Goal: Complete application form: Complete application form

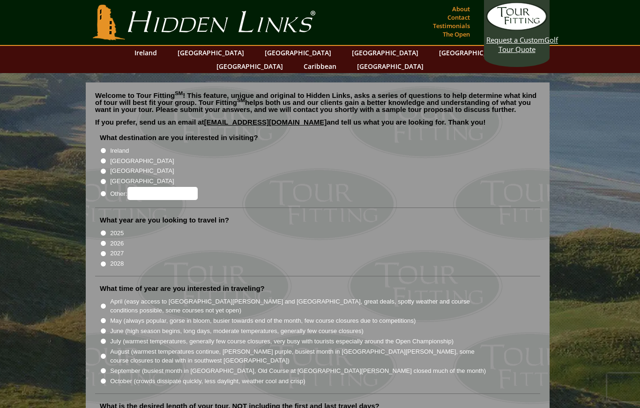
click at [105, 158] on input "[GEOGRAPHIC_DATA]" at bounding box center [103, 161] width 6 height 6
radio input "true"
click at [104, 168] on input "[GEOGRAPHIC_DATA]" at bounding box center [103, 171] width 6 height 6
radio input "true"
click at [106, 240] on input "2026" at bounding box center [103, 243] width 6 height 6
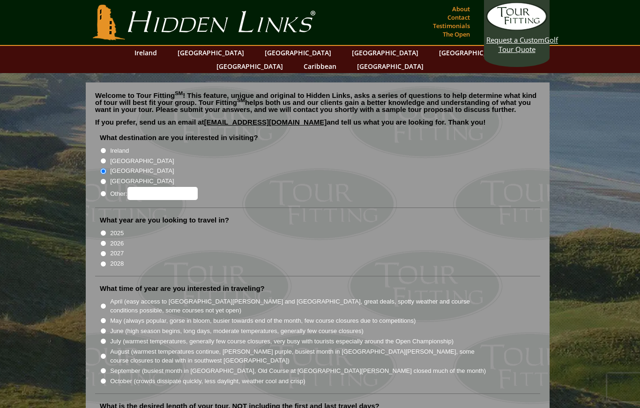
radio input "true"
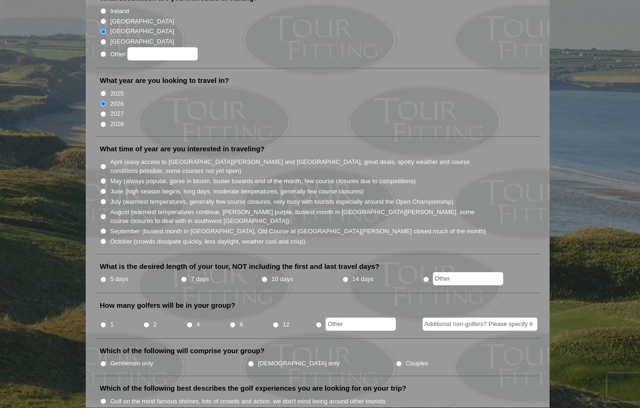
scroll to position [140, 0]
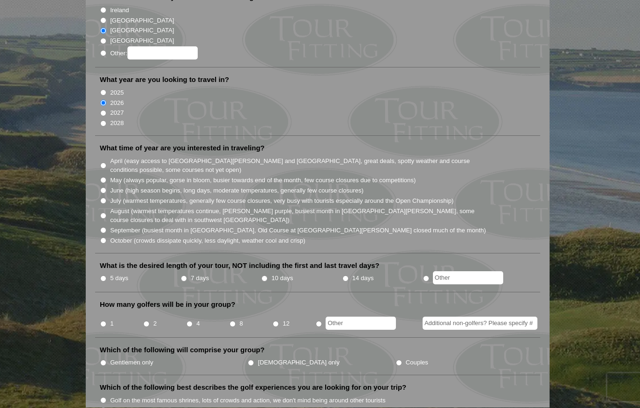
click at [97, 151] on li "What time of year are you interested in traveling? April (easy access to [GEOGR…" at bounding box center [317, 199] width 445 height 110
click at [100, 178] on input "May (always popular, gorse in bloom, busier towards end of the month, few cours…" at bounding box center [103, 181] width 6 height 6
radio input "true"
click at [105, 188] on input "June (high season begins, long days, moderate temperatures, generally few cours…" at bounding box center [103, 191] width 6 height 6
radio input "true"
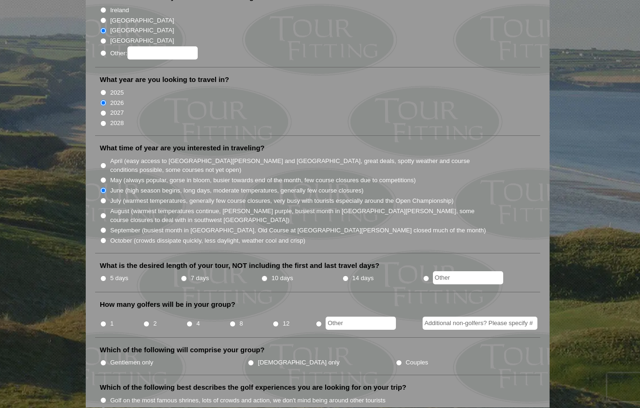
click at [101, 178] on input "May (always popular, gorse in bloom, busier towards end of the month, few cours…" at bounding box center [103, 181] width 6 height 6
radio input "true"
click at [429, 276] on input "radio" at bounding box center [426, 279] width 6 height 6
radio input "true"
click at [462, 271] on input "text" at bounding box center [468, 277] width 70 height 13
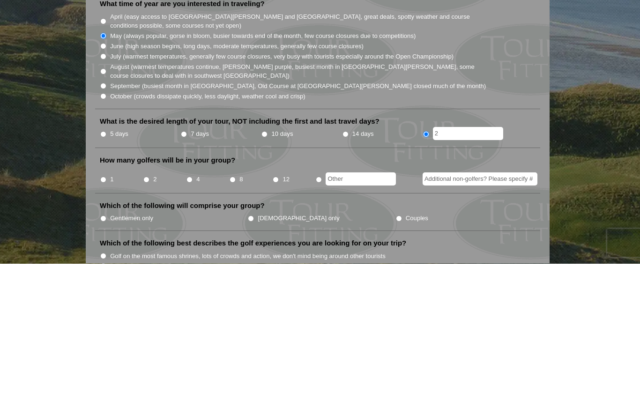
type input "2"
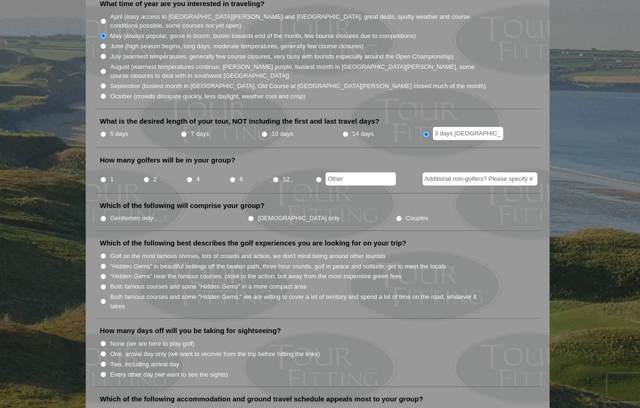
type input "3 days [GEOGRAPHIC_DATA], 3 days [GEOGRAPHIC_DATA][PERSON_NAME]"
click at [321, 177] on input "radio" at bounding box center [319, 180] width 6 height 6
radio input "true"
click at [360, 173] on input "text" at bounding box center [361, 179] width 70 height 13
type input "1 golfer and 1 non golfing spouse"
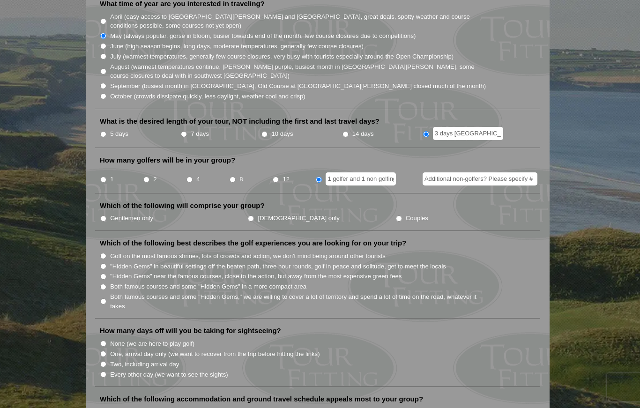
click at [105, 177] on input "1" at bounding box center [103, 180] width 6 height 6
radio input "true"
click at [509, 173] on input "Additional non-golfers? Please specify #" at bounding box center [480, 179] width 115 height 13
type input "1"
click at [396, 216] on input "Couples" at bounding box center [399, 219] width 6 height 6
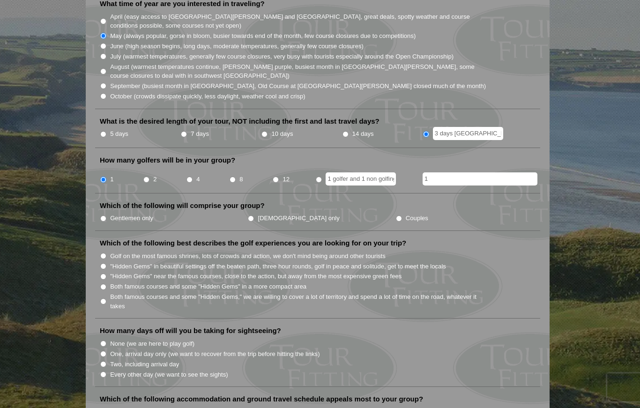
radio input "true"
click at [106, 253] on input "Golf on the most famous shrines, lots of crowds and action, we don't mind being…" at bounding box center [103, 256] width 6 height 6
radio input "true"
click at [101, 361] on input "Two, including arrival day" at bounding box center [103, 364] width 6 height 6
radio input "true"
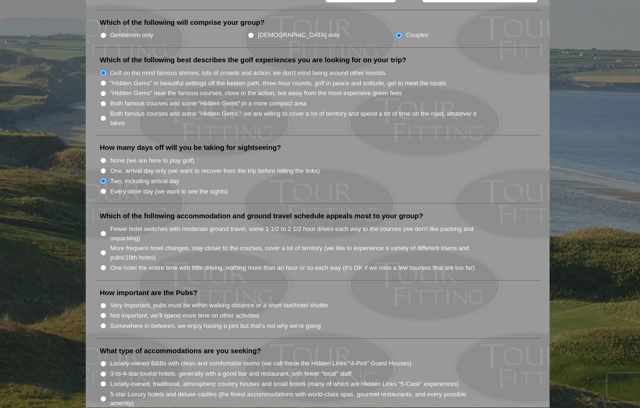
scroll to position [469, 0]
click at [102, 264] on input "One hotel the entire time with little driving, nothing more than an hour or so …" at bounding box center [103, 267] width 6 height 6
radio input "true"
click at [106, 322] on input "Somewhere in between, we enjoy having a pint but that's not why we're going" at bounding box center [103, 325] width 6 height 6
radio input "true"
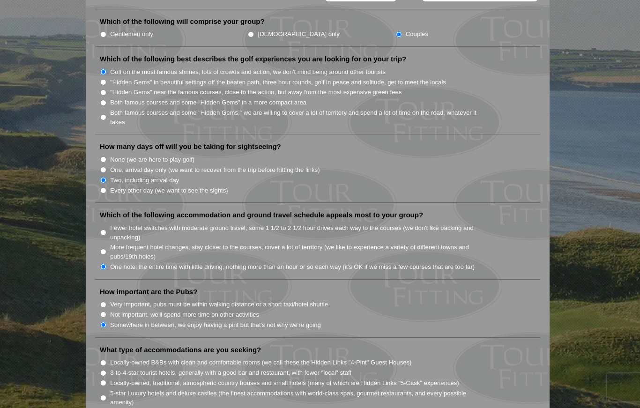
click at [104, 395] on input "5-star Luxury hotels and deluxe castles (the finest accommodations with world-c…" at bounding box center [103, 398] width 6 height 6
radio input "true"
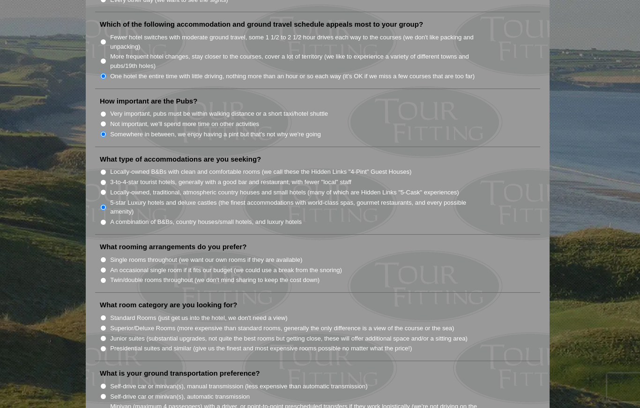
scroll to position [673, 0]
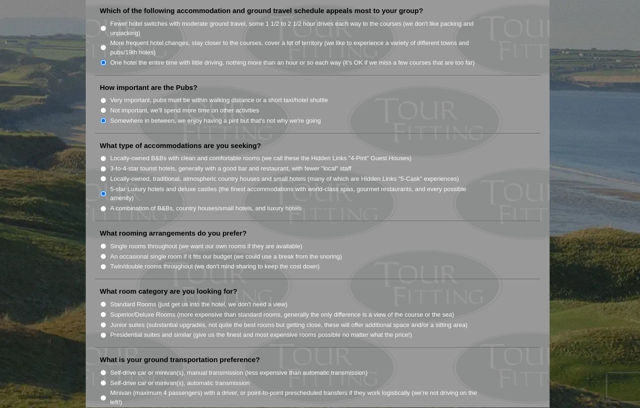
click at [103, 244] on input "Single rooms throughout (we want our own rooms if they are available)" at bounding box center [103, 247] width 6 height 6
radio input "true"
click at [106, 312] on input "Superior/Deluxe Rooms (more expensive than standard rooms, generally the only d…" at bounding box center [103, 315] width 6 height 6
radio input "true"
click at [97, 356] on li "What is your ground transportation preference? Self-drive car or minivan(s), ma…" at bounding box center [317, 391] width 445 height 70
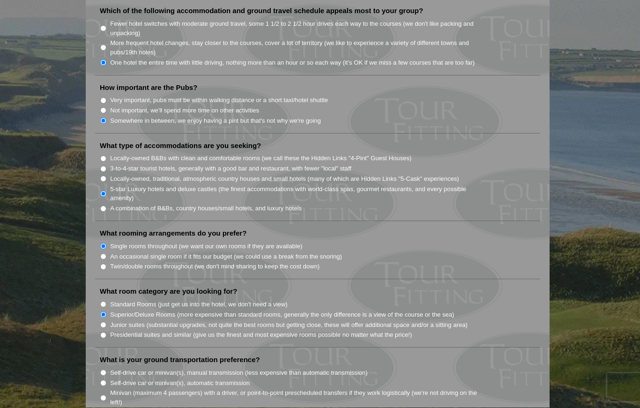
click at [104, 370] on input "Self-drive car or minivan(s), manual transmission (less expensive than automati…" at bounding box center [103, 373] width 6 height 6
radio input "true"
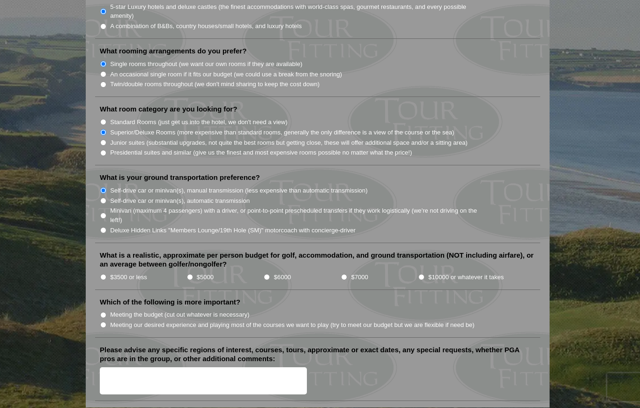
scroll to position [856, 0]
click at [347, 274] on input "$7000" at bounding box center [344, 277] width 6 height 6
radio input "true"
click at [98, 297] on li "Which of the following is more important? Meeting the budget (cut out whatever …" at bounding box center [317, 317] width 445 height 40
click at [106, 322] on input "Meeting our desired experience and playing most of the courses we want to play …" at bounding box center [103, 325] width 6 height 6
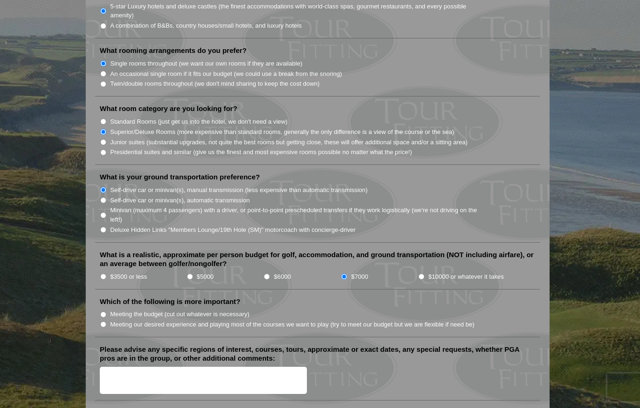
radio input "true"
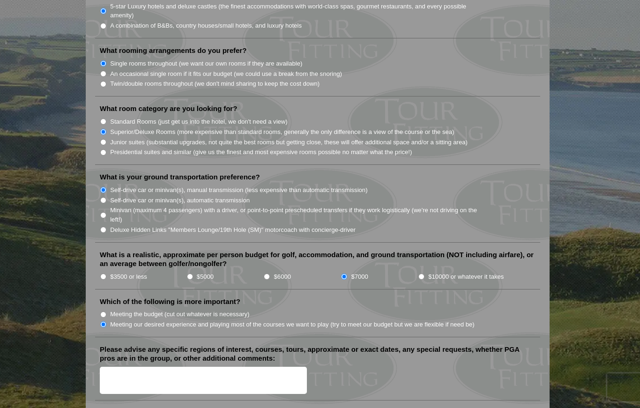
radio input "true"
click at [235, 367] on textarea "Please advise any specific regions of interest, courses, tours, approximate or …" at bounding box center [203, 381] width 207 height 28
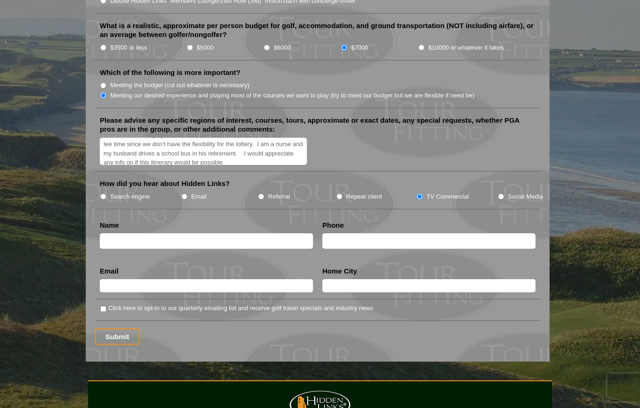
scroll to position [1085, 0]
click at [265, 138] on textarea "My husband and I celebrating 40th anniversary. We are interested in sit seeing …" at bounding box center [203, 152] width 207 height 28
click at [185, 138] on textarea "My husband and I celebrating 40th anniversary. We are interested in sit seeing …" at bounding box center [203, 152] width 207 height 28
click at [222, 138] on textarea "My husband and I celebrating 40th anniversary. We are interested in sit seeing …" at bounding box center [203, 152] width 207 height 28
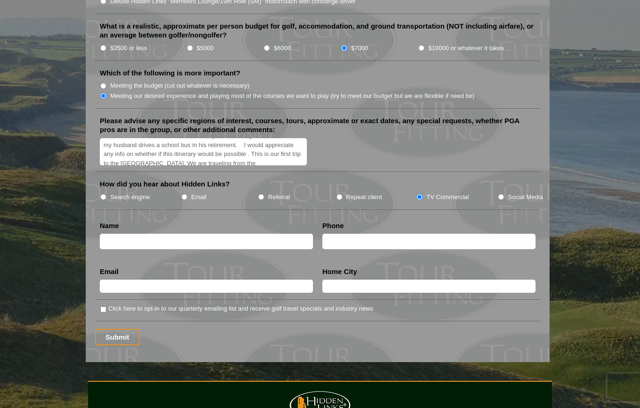
click at [250, 138] on textarea "My husband and I celebrating 40th anniversary. We are interested in sit seeing …" at bounding box center [203, 152] width 207 height 28
click at [153, 138] on textarea "My husband and I celebrating 40th anniversary. We are interested in sit seeing …" at bounding box center [203, 152] width 207 height 28
click at [201, 138] on textarea "My husband and I are celebrating 40th anniversary. We are interested in sit see…" at bounding box center [203, 152] width 207 height 28
click at [255, 138] on textarea "My husband and I are celebrating our 40th anniversary. We are interested in sit…" at bounding box center [203, 152] width 207 height 28
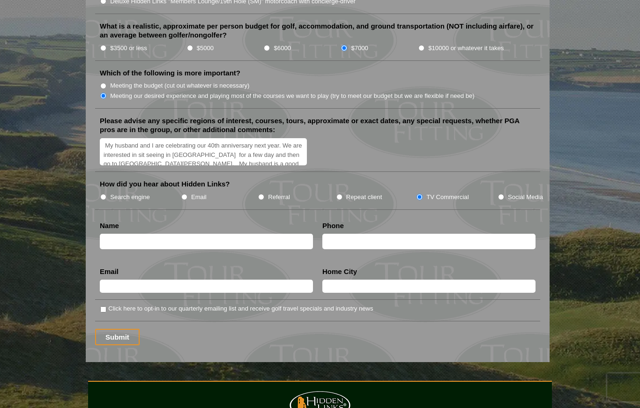
click at [146, 138] on textarea "My husband and I are celebrating our 40th anniversary next year. We are interes…" at bounding box center [203, 152] width 207 height 28
click at [149, 138] on textarea "My husband and I are celebrating our 40th anniversary next year. We are interes…" at bounding box center [203, 152] width 207 height 28
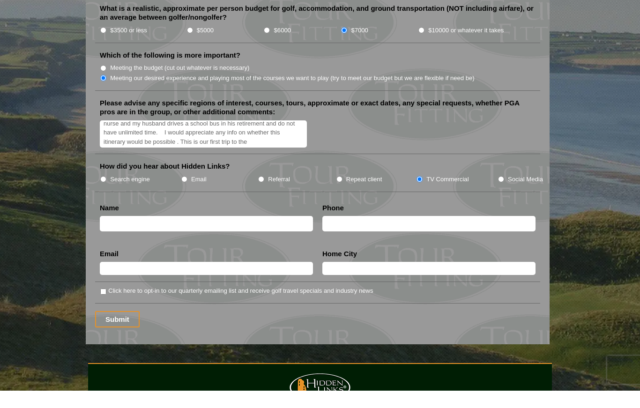
scroll to position [50, 0]
click at [287, 138] on textarea "My husband and I are celebrating our 40th anniversary next year. We are interes…" at bounding box center [203, 152] width 207 height 28
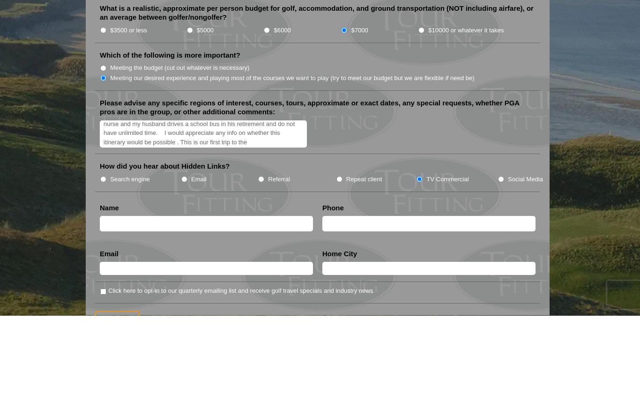
scroll to position [1005, 0]
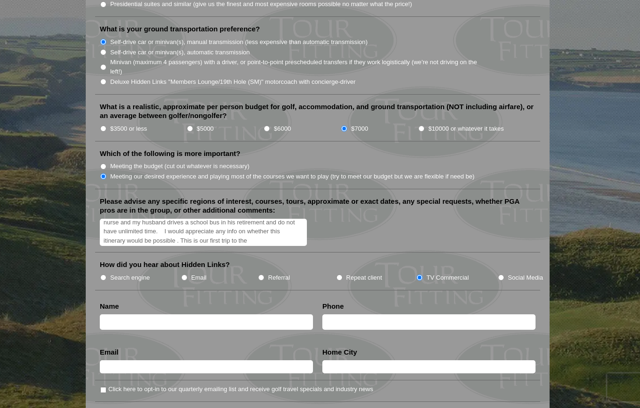
type textarea "My husband and I are celebrating our 40th anniversary next year. We are interes…"
click at [415, 123] on li "$7000" at bounding box center [379, 128] width 77 height 10
click at [423, 126] on input "$10000 or whatever it takes" at bounding box center [422, 129] width 6 height 6
radio input "true"
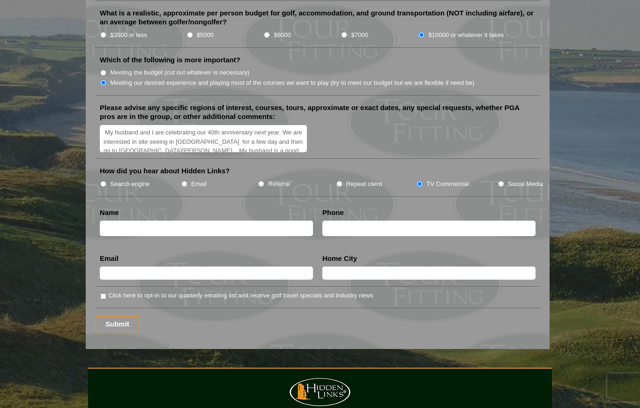
scroll to position [0, 0]
click at [278, 125] on textarea "My husband and I are celebrating our 40th anniversary next year. We are interes…" at bounding box center [203, 139] width 207 height 28
click at [282, 126] on textarea "My husband and I are celebrating our 40th anniversary next year. We are interes…" at bounding box center [203, 140] width 207 height 28
click at [277, 126] on textarea "My husband and I are celebrating our 40th anniversary next year. We are interes…" at bounding box center [203, 140] width 207 height 28
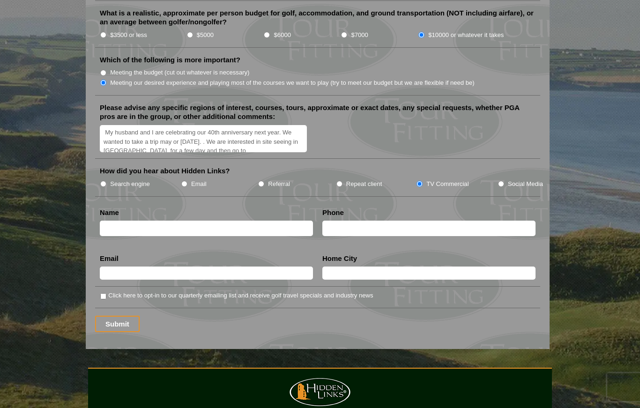
scroll to position [0, 0]
type textarea "My husband and I are celebrating our 40th anniversary next year. We wanted to t…"
click at [252, 221] on input "text" at bounding box center [206, 228] width 213 height 15
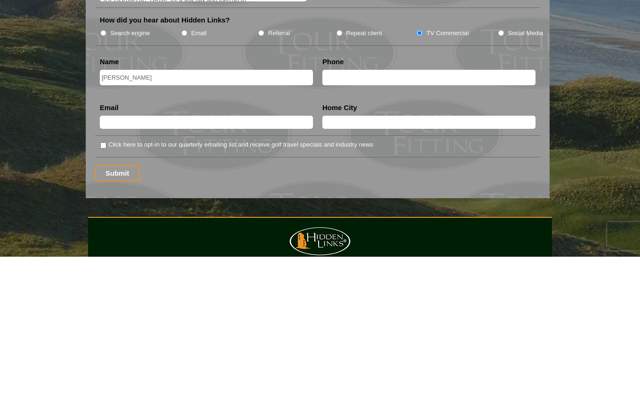
type input "[PERSON_NAME]"
click at [393, 221] on input "text" at bounding box center [429, 228] width 213 height 15
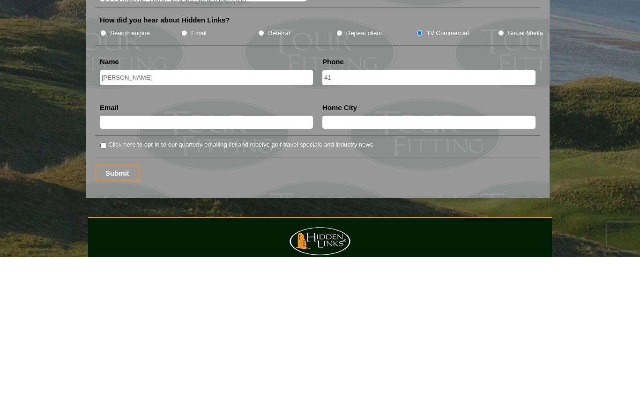
type input "4127609769"
type input "[EMAIL_ADDRESS][DOMAIN_NAME]"
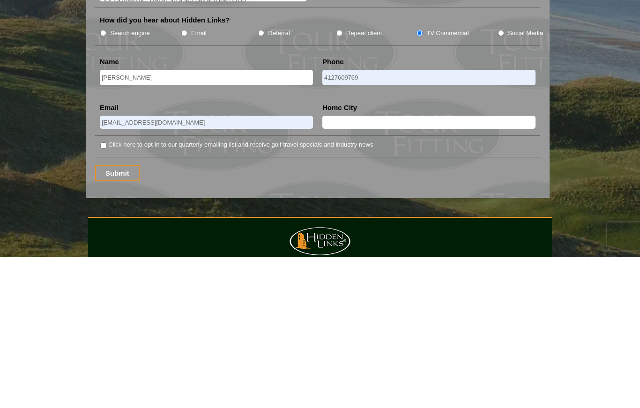
type input "[GEOGRAPHIC_DATA]"
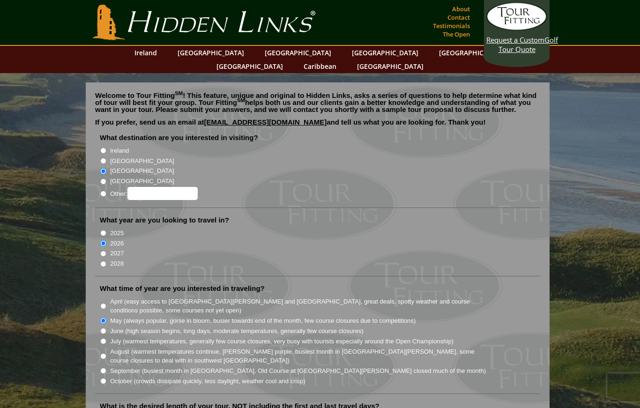
click at [101, 158] on input "[GEOGRAPHIC_DATA]" at bounding box center [103, 161] width 6 height 6
radio input "true"
click at [103, 186] on li "Other:" at bounding box center [321, 193] width 443 height 14
radio input "true"
click at [149, 187] on input "Other:" at bounding box center [163, 193] width 70 height 13
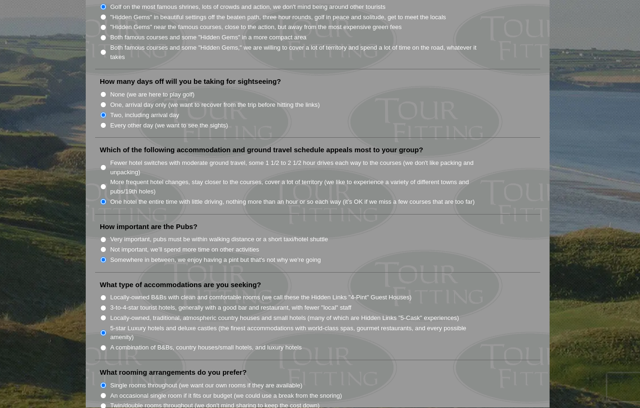
scroll to position [535, 0]
type input "[GEOGRAPHIC_DATA] and [GEOGRAPHIC_DATA]"
click at [101, 246] on input "Not important, we'll spend more time on other activities" at bounding box center [103, 249] width 6 height 6
radio input "true"
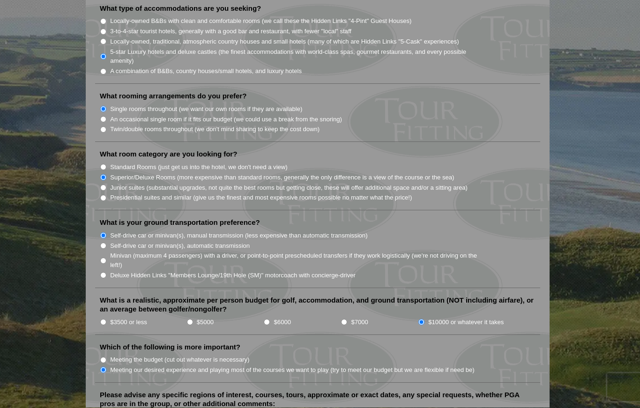
scroll to position [812, 0]
click at [349, 316] on li "$7000" at bounding box center [379, 321] width 77 height 10
click at [343, 318] on input "$7000" at bounding box center [344, 321] width 6 height 6
radio input "true"
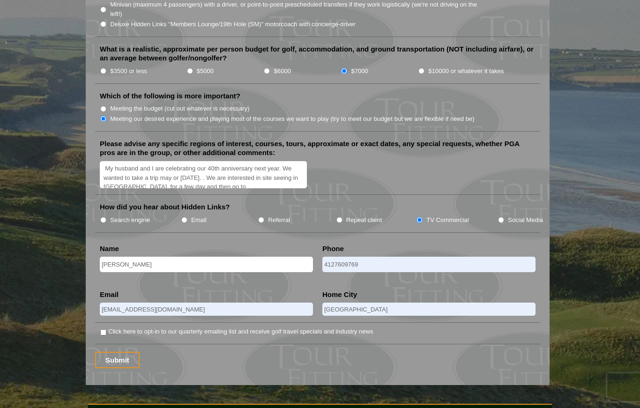
scroll to position [1063, 0]
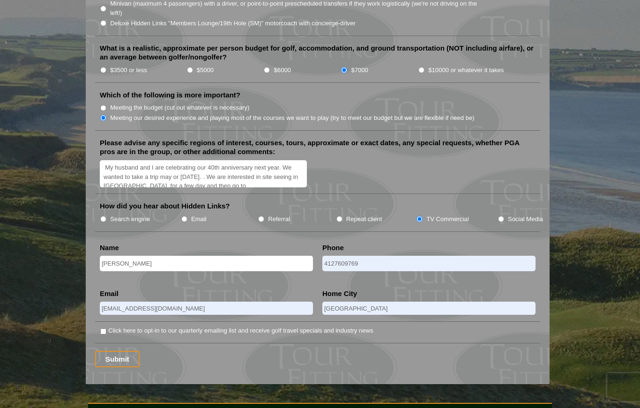
click at [122, 352] on input "Submit" at bounding box center [117, 360] width 45 height 16
